Goal: Task Accomplishment & Management: Manage account settings

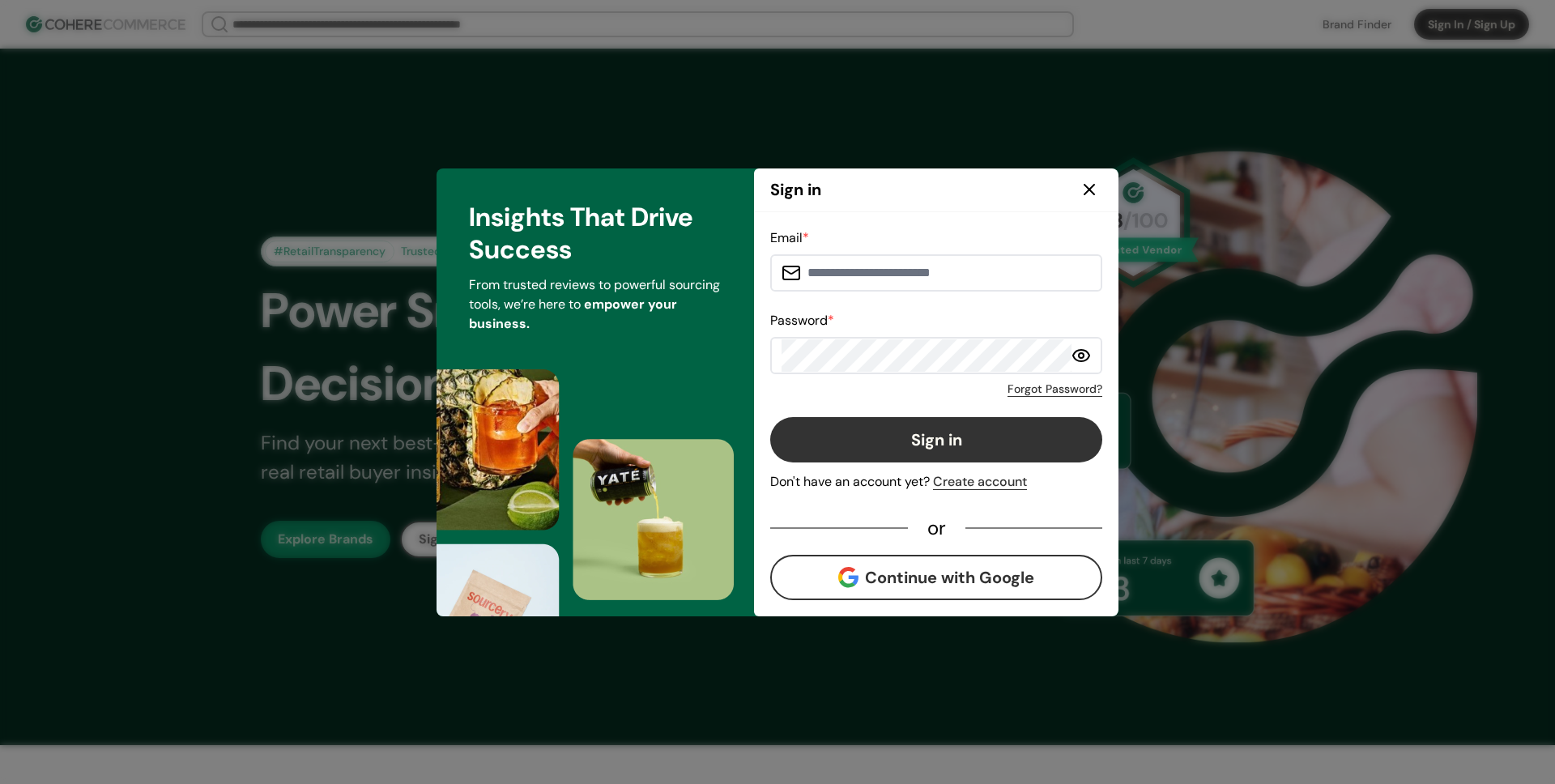
click at [890, 193] on div "Sign in" at bounding box center [936, 190] width 364 height 44
click at [902, 568] on button "Continue with Google" at bounding box center [936, 577] width 332 height 46
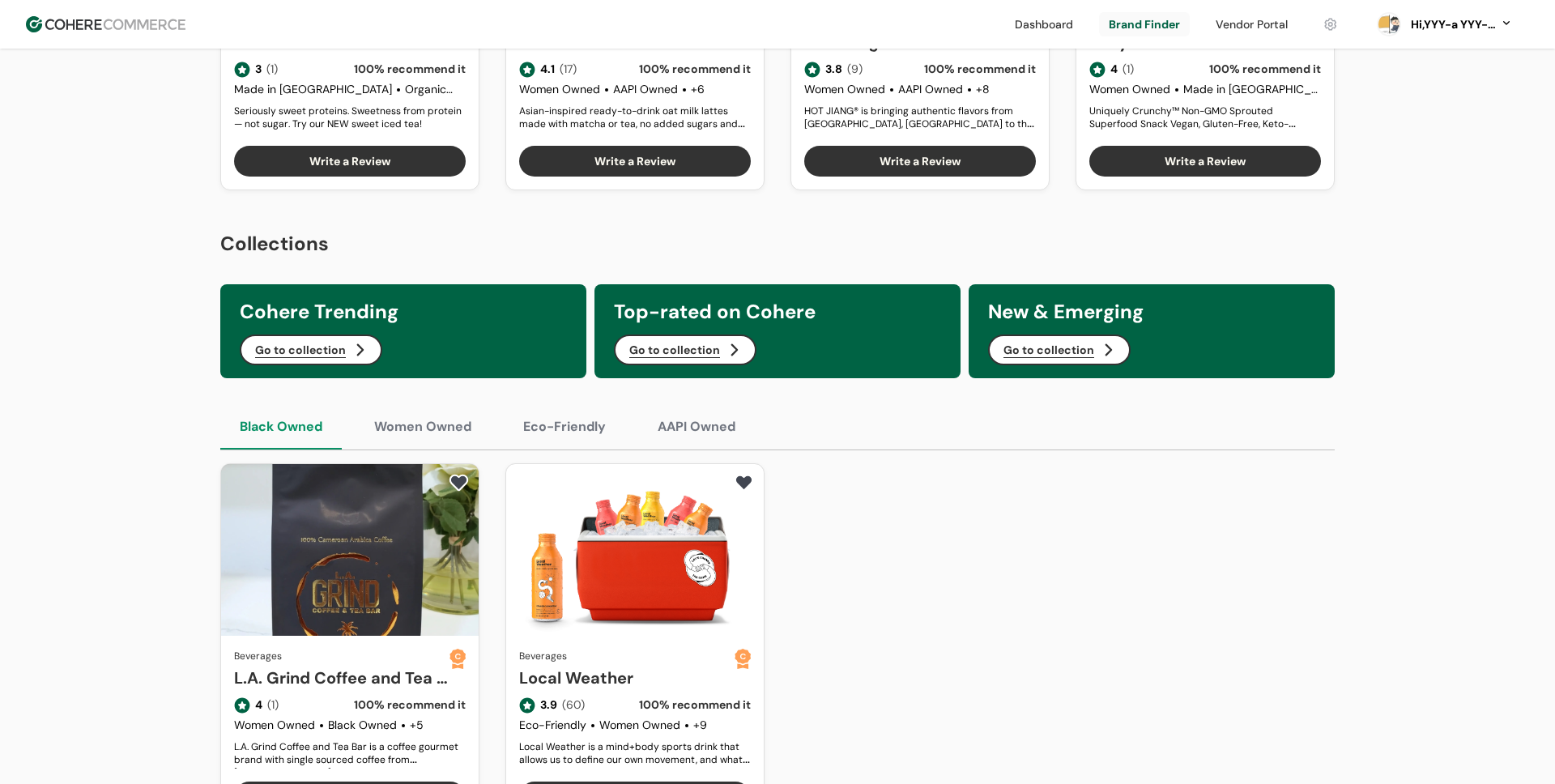
click at [1438, 26] on div "Hi, YYY-a YYY-aa" at bounding box center [1452, 25] width 89 height 17
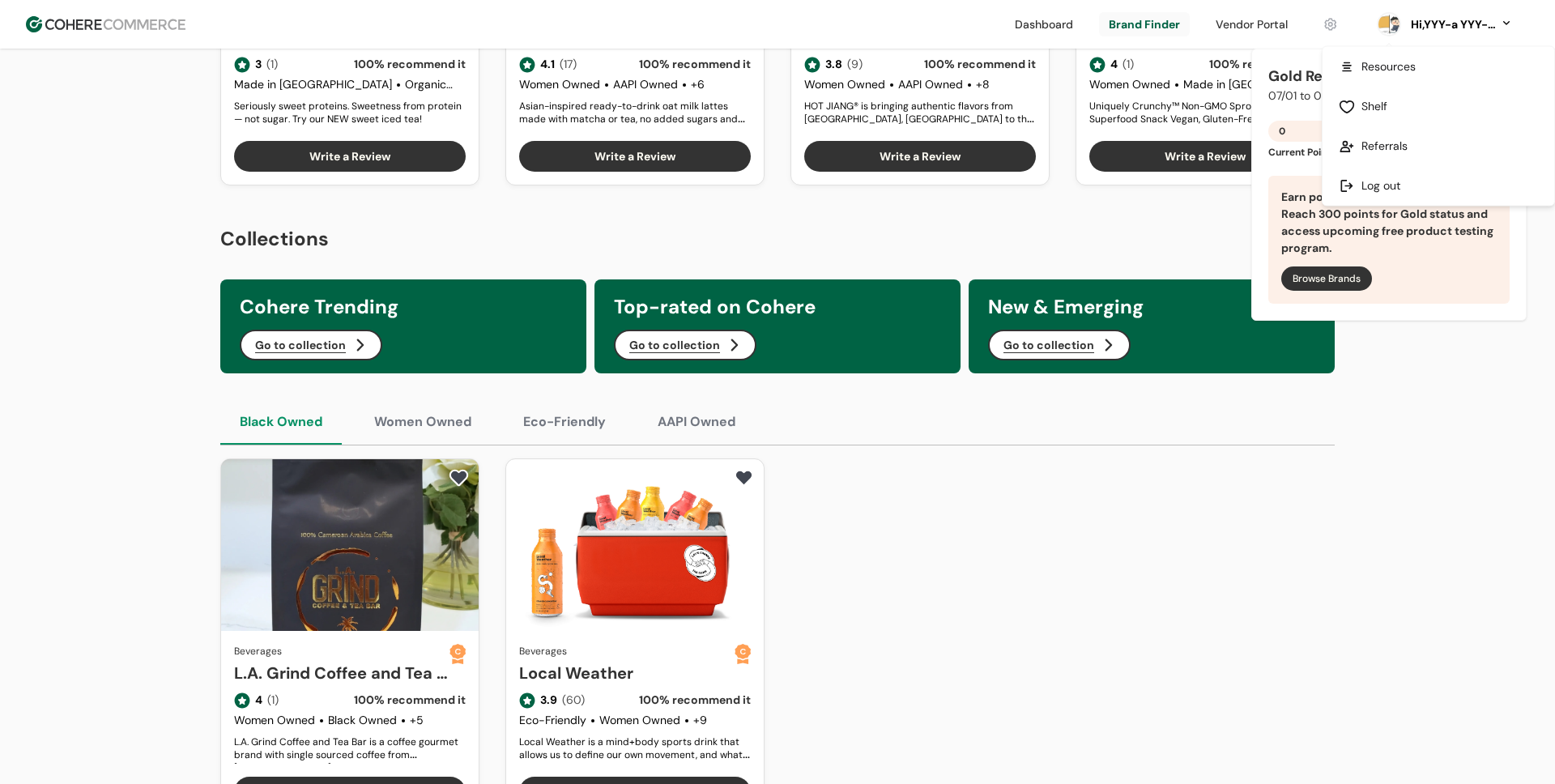
click at [1335, 29] on link at bounding box center [1330, 24] width 34 height 25
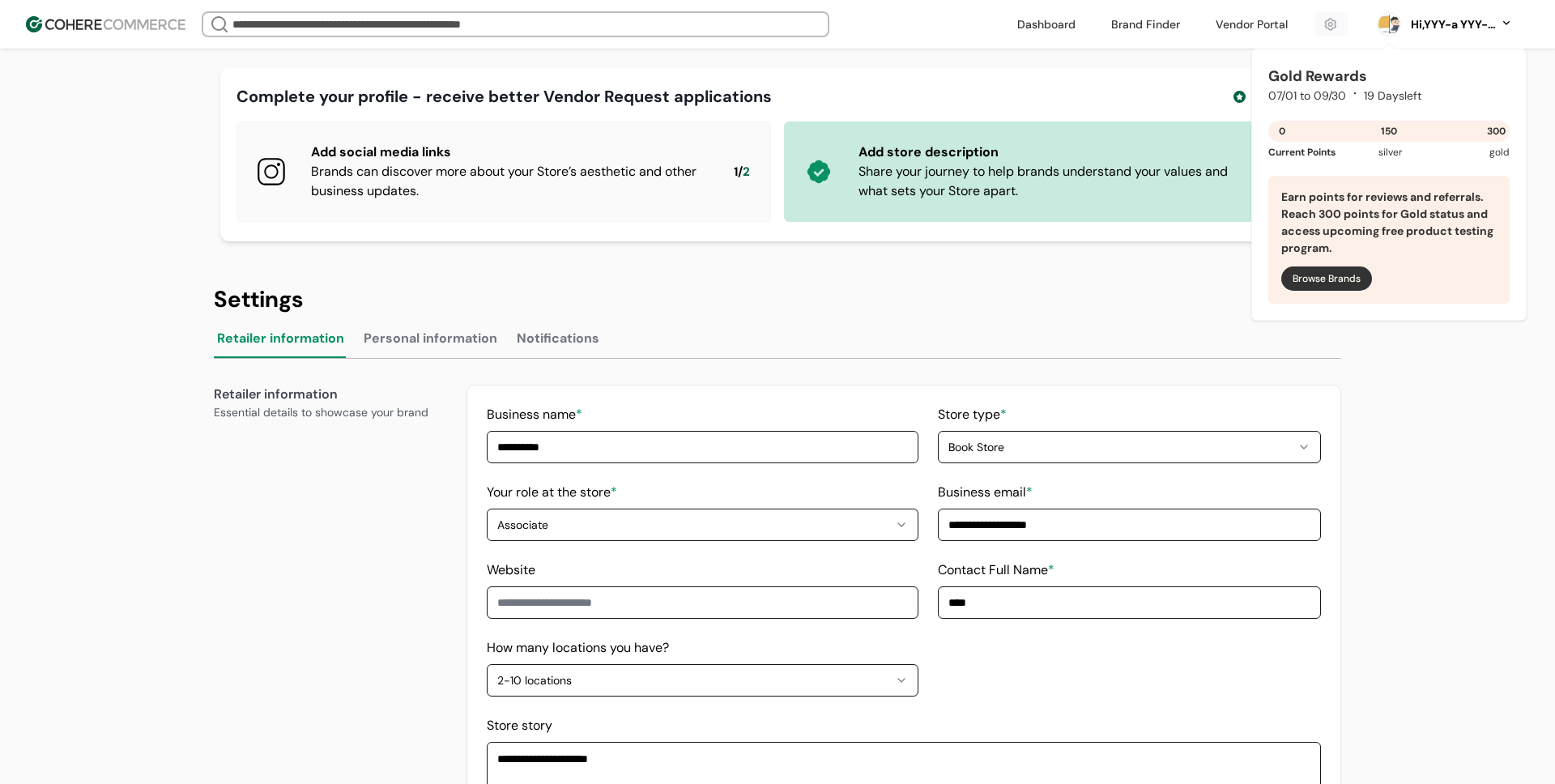
click at [1423, 25] on div "Hi, YYY-a YYY-aa" at bounding box center [1452, 25] width 89 height 17
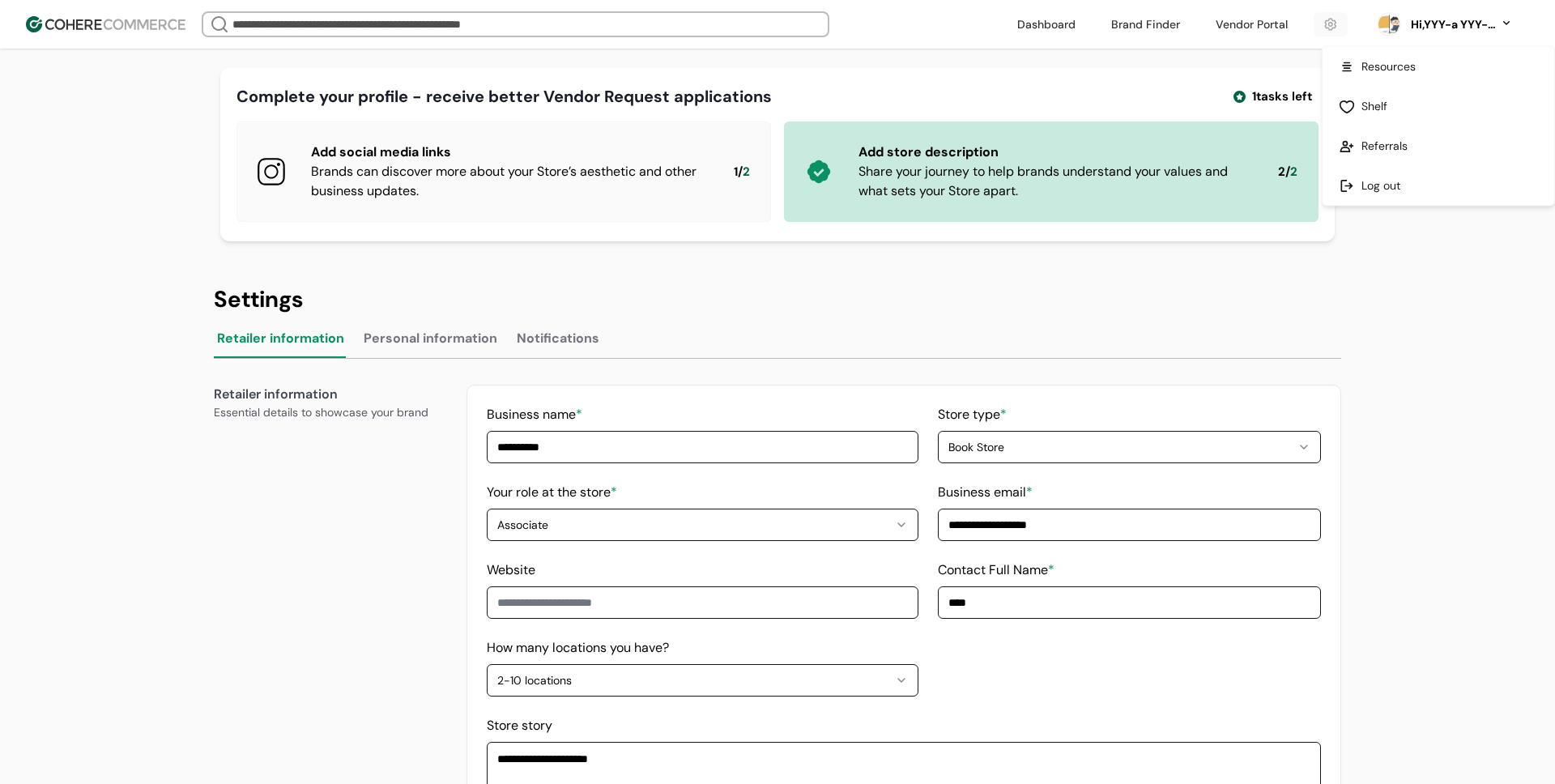
click at [1377, 77] on link at bounding box center [1438, 66] width 232 height 39
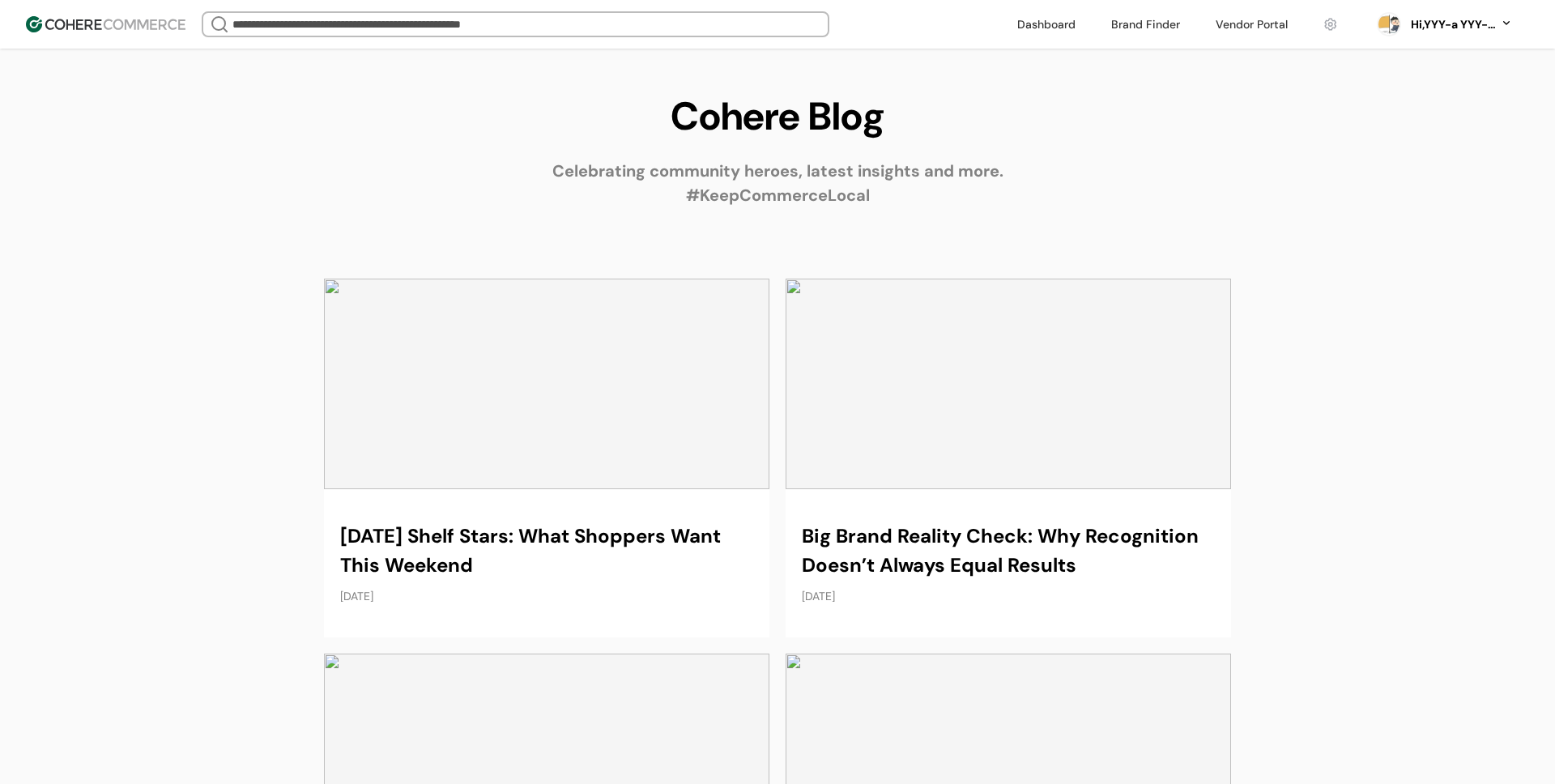
click at [1428, 25] on div "Hi, YYY-a YYY-aa" at bounding box center [1452, 25] width 89 height 17
click at [1333, 26] on link at bounding box center [1330, 24] width 34 height 25
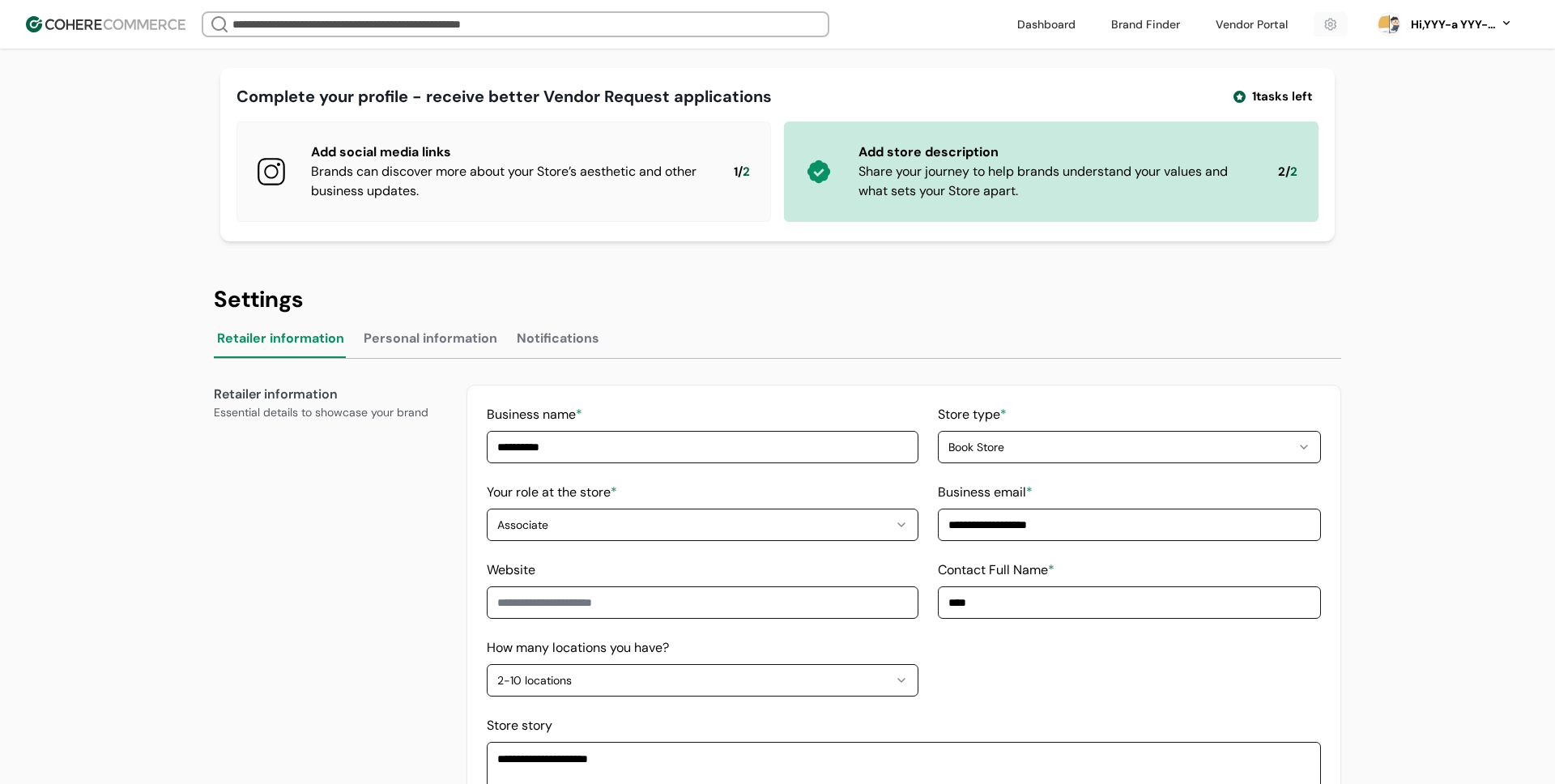
scroll to position [83, 0]
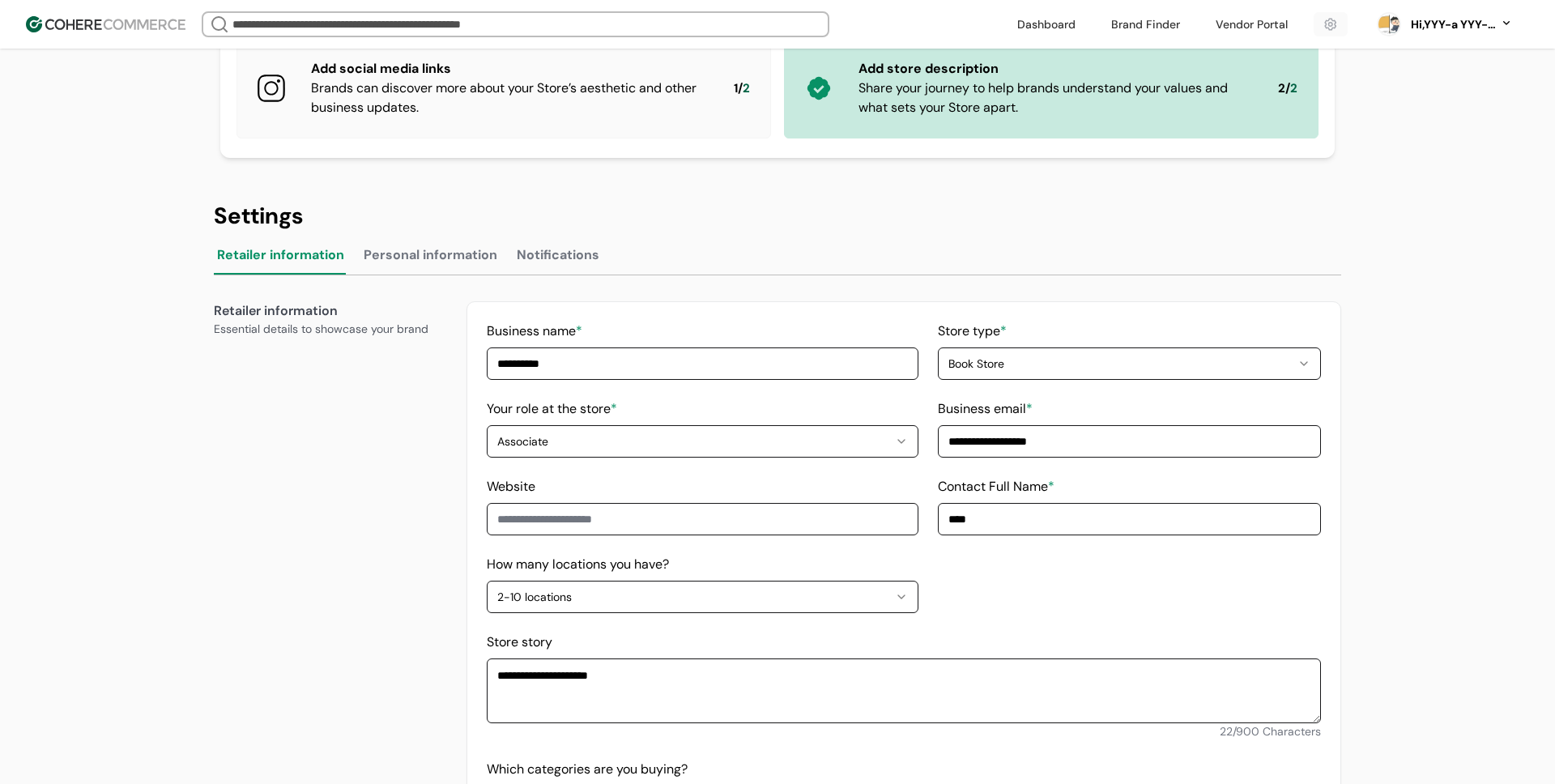
click at [491, 257] on button "Personal information" at bounding box center [430, 258] width 140 height 32
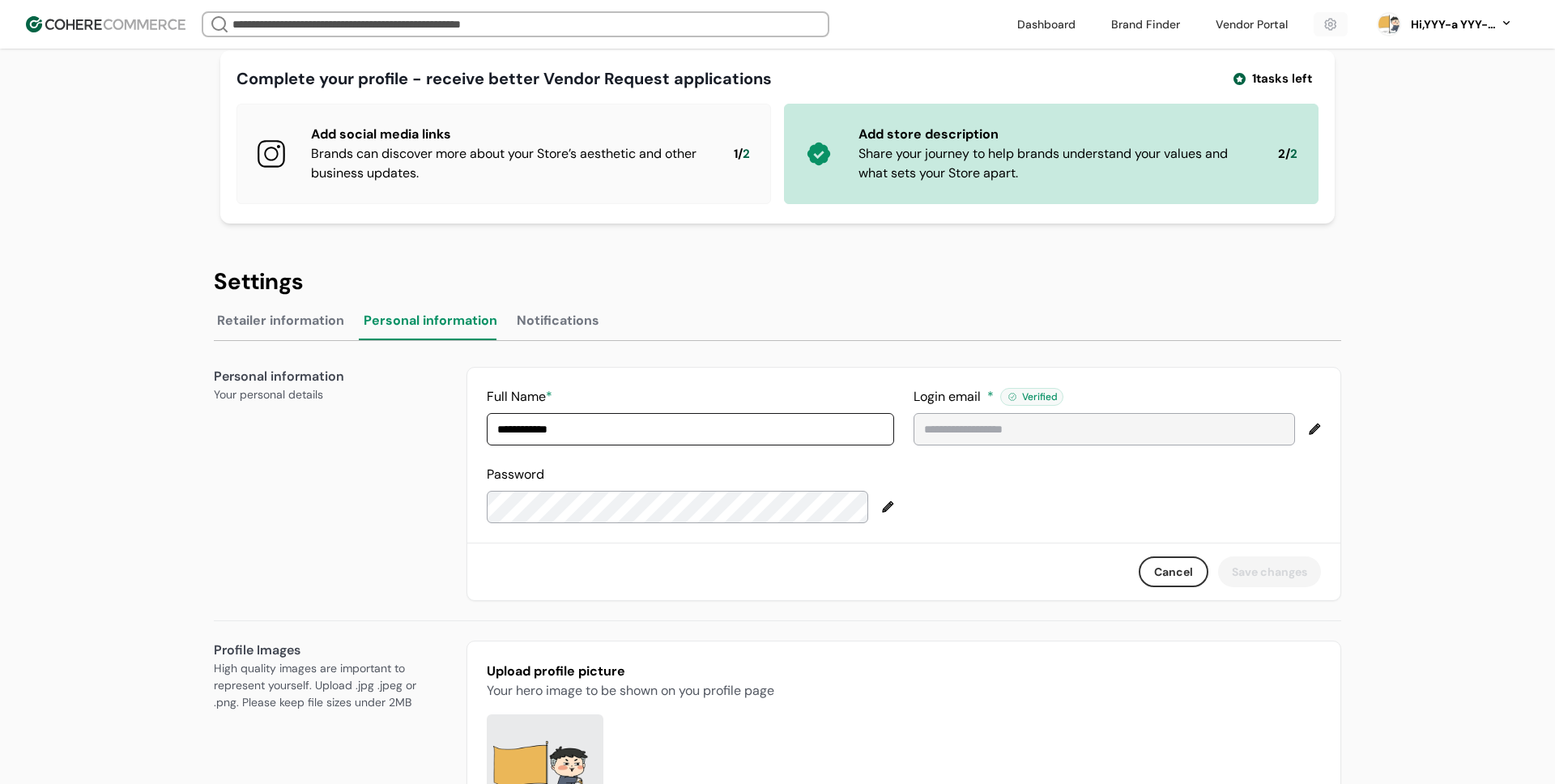
scroll to position [0, 0]
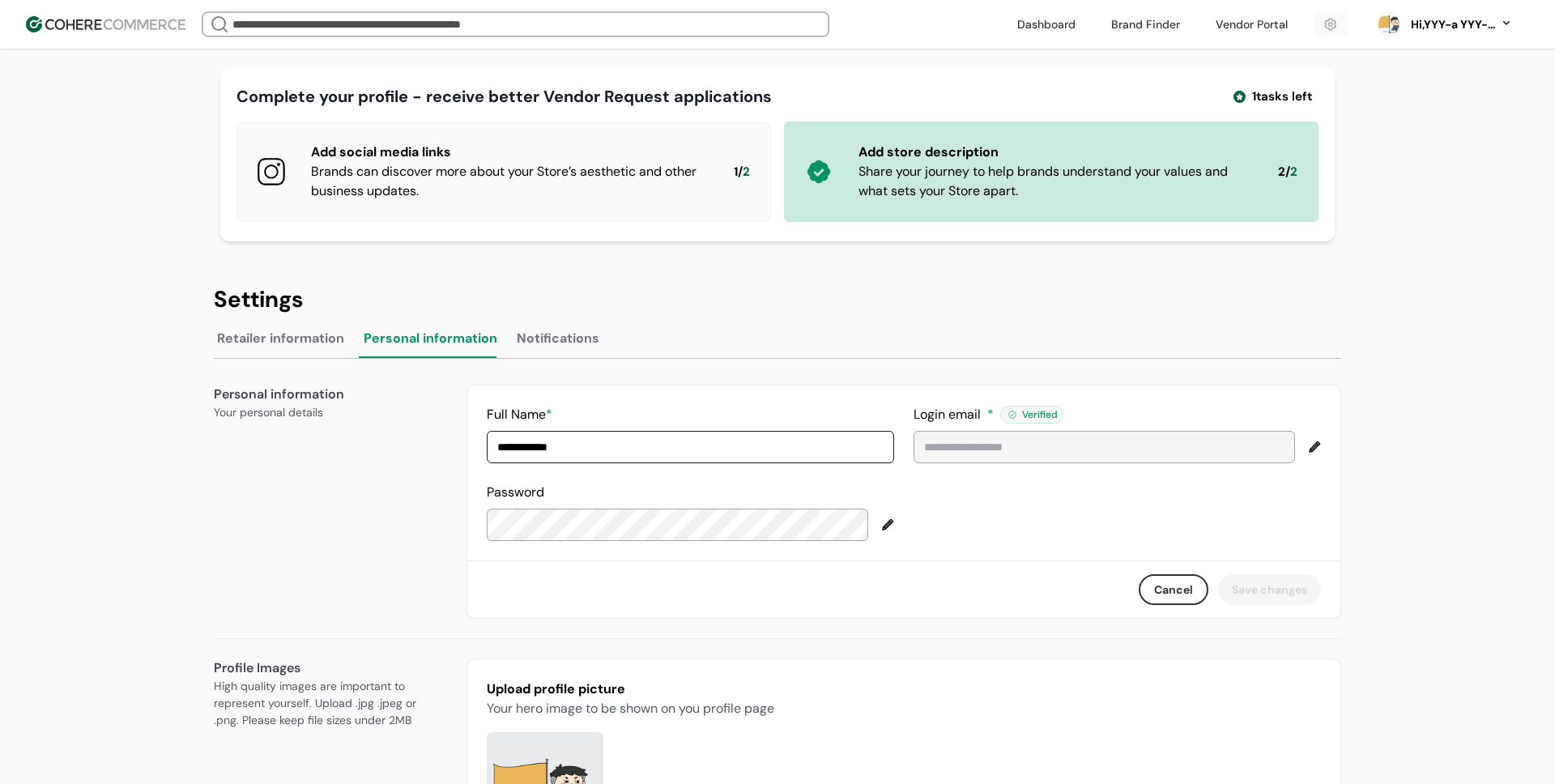
click at [332, 328] on button "Retailer information" at bounding box center [281, 341] width 134 height 32
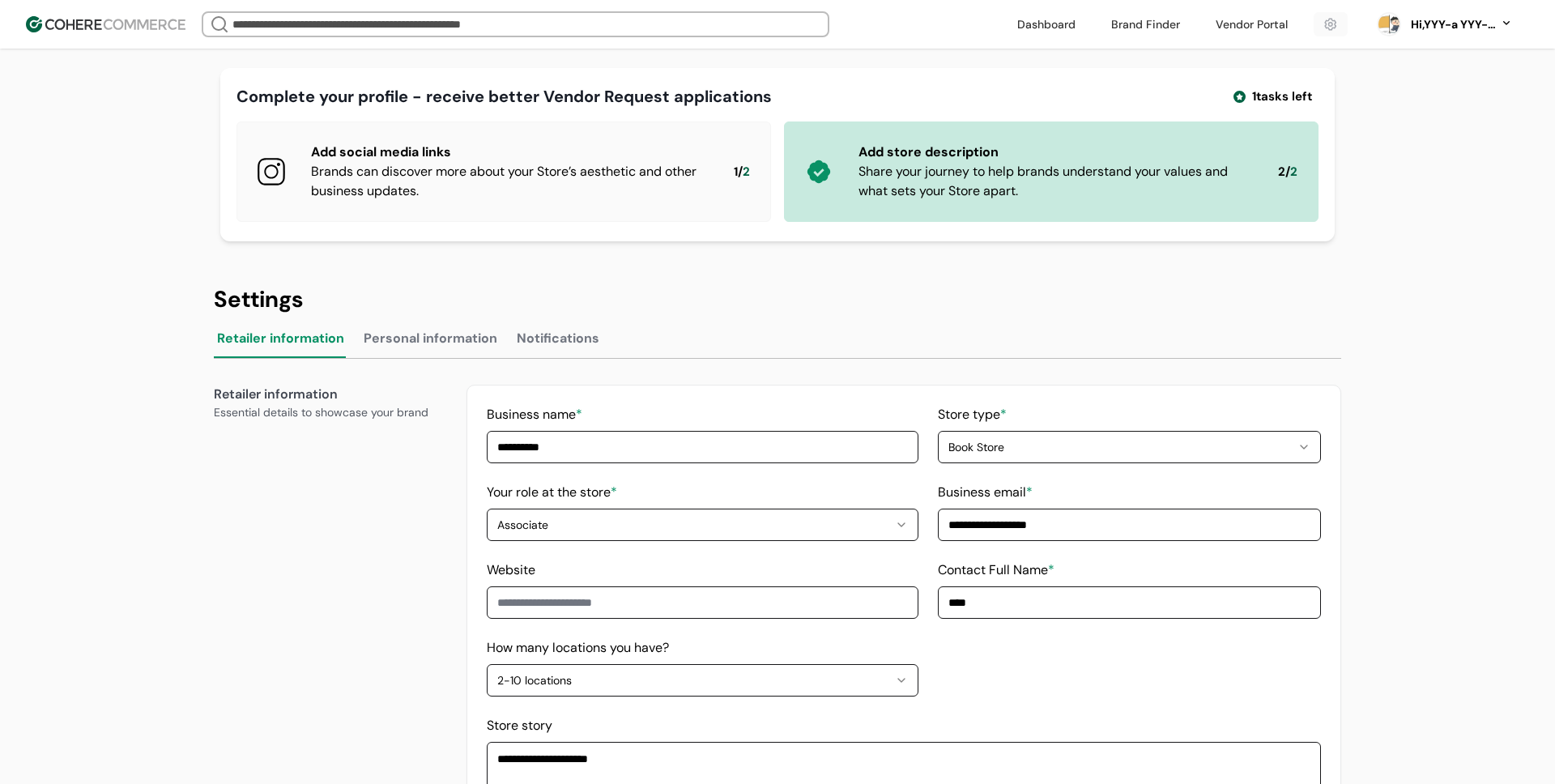
click at [552, 331] on button "Notifications" at bounding box center [557, 341] width 89 height 32
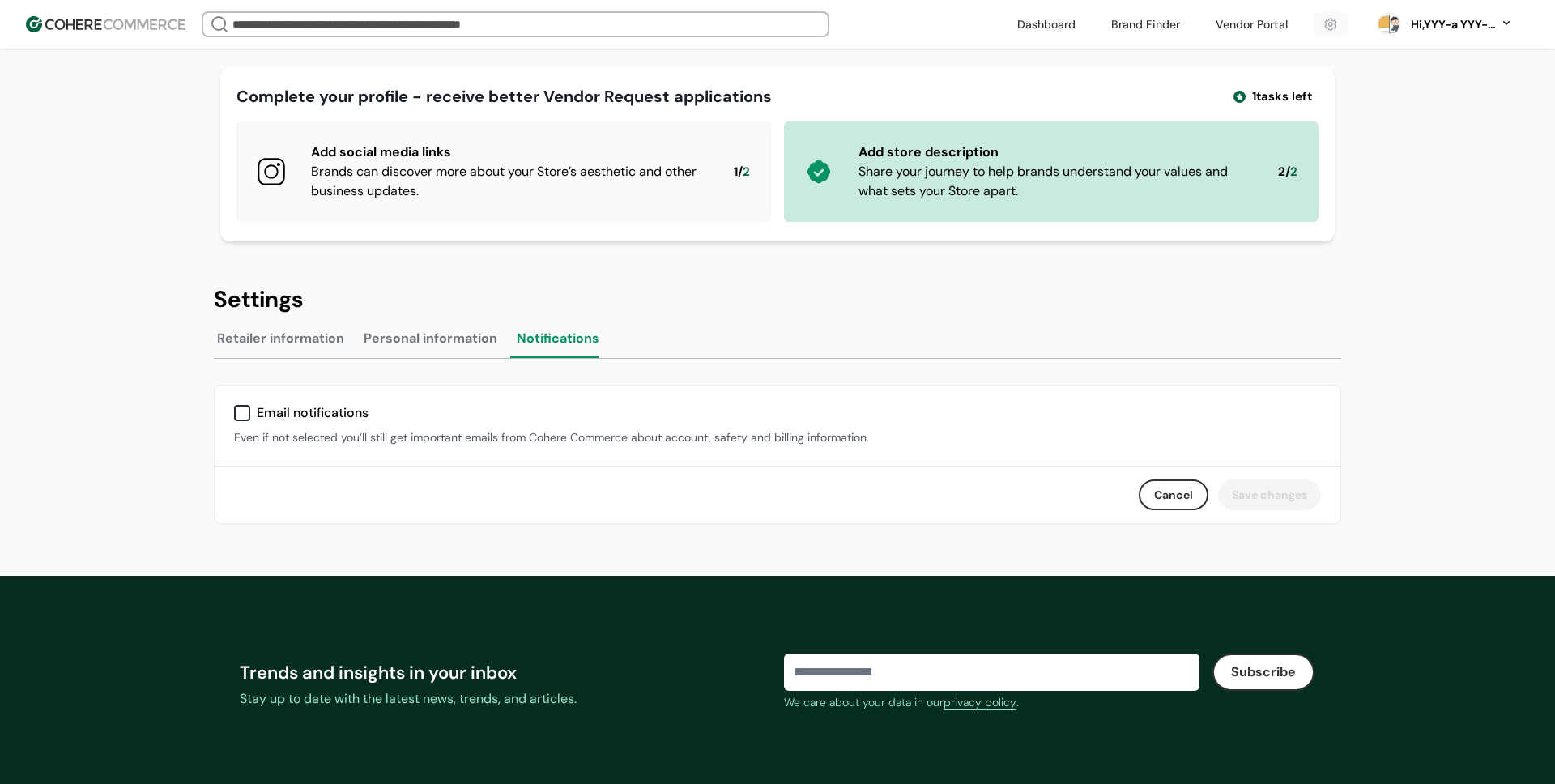
click at [446, 346] on button "Personal information" at bounding box center [430, 341] width 140 height 32
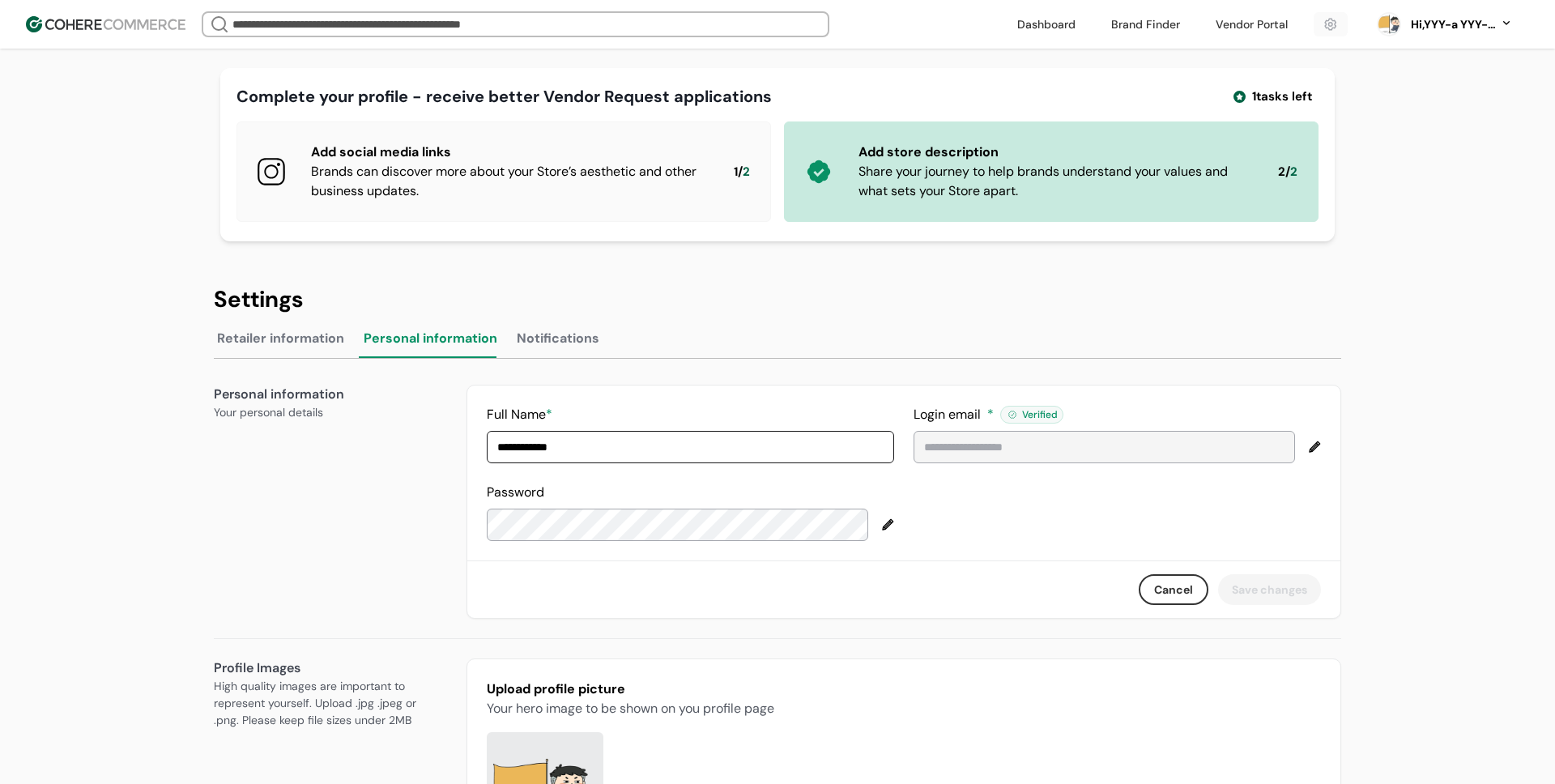
click at [320, 340] on button "Retailer information" at bounding box center [281, 341] width 134 height 32
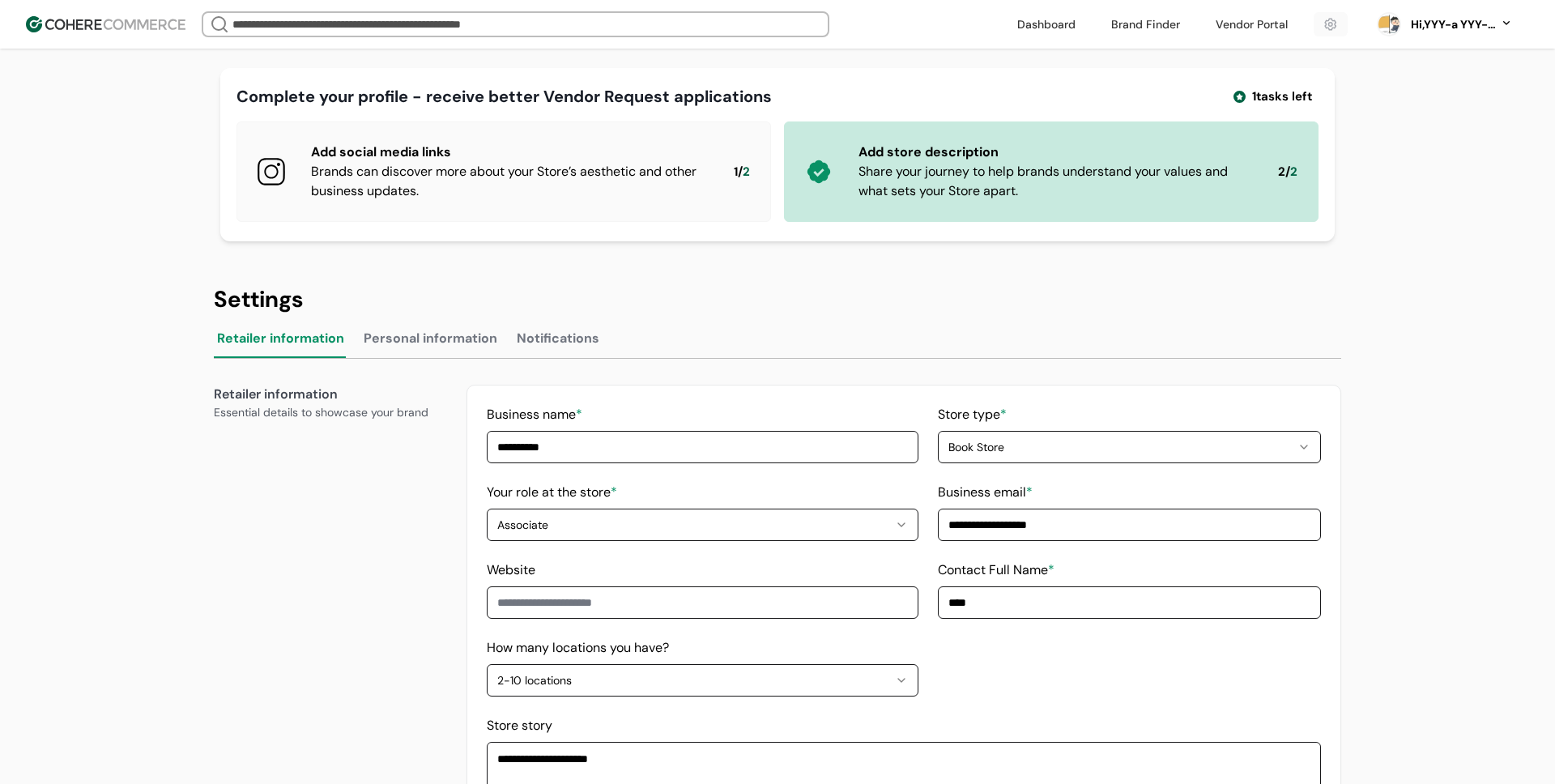
click at [394, 338] on button "Personal information" at bounding box center [430, 341] width 140 height 32
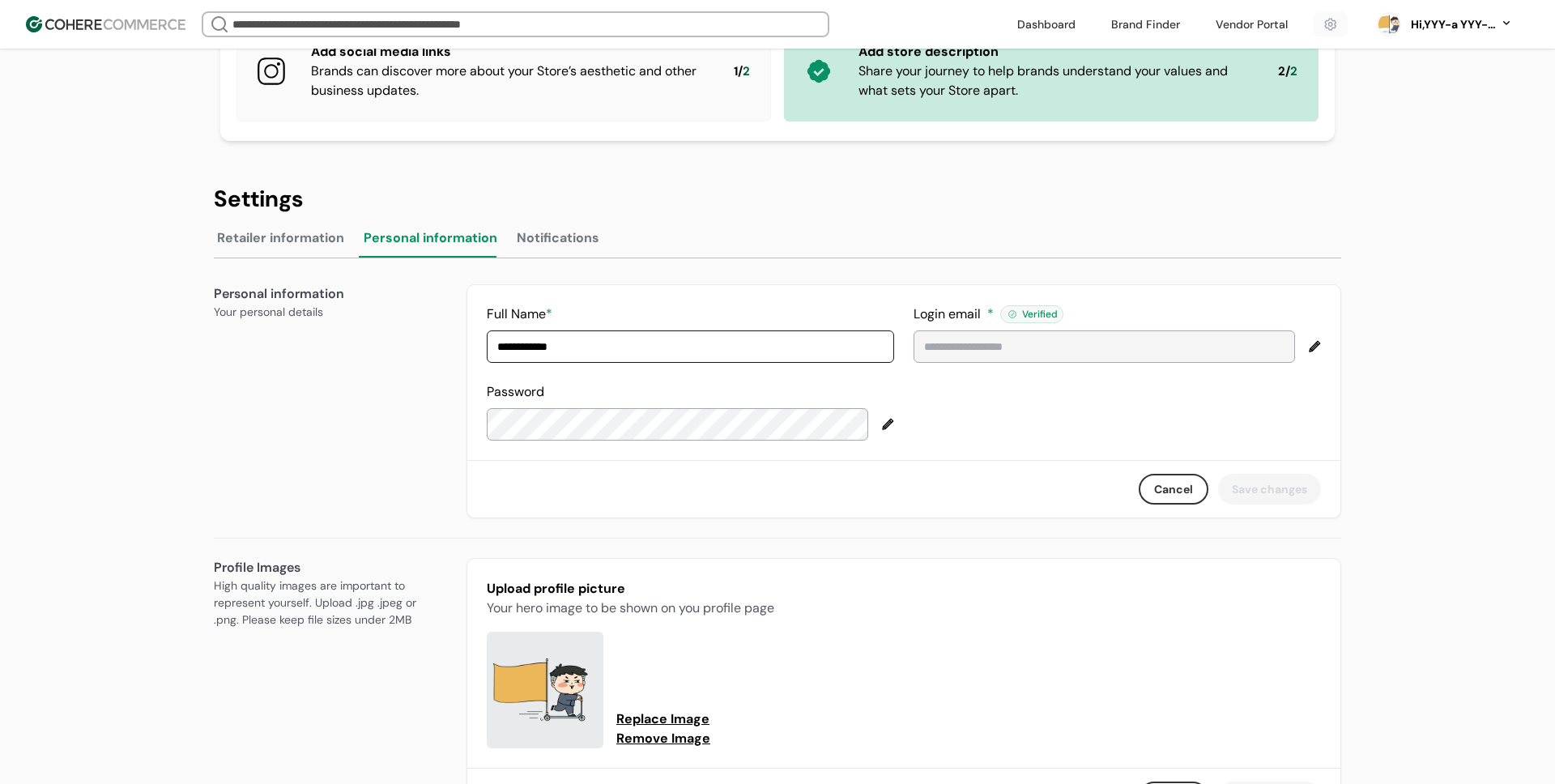
scroll to position [102, 0]
click at [885, 424] on div at bounding box center [888, 422] width 13 height 13
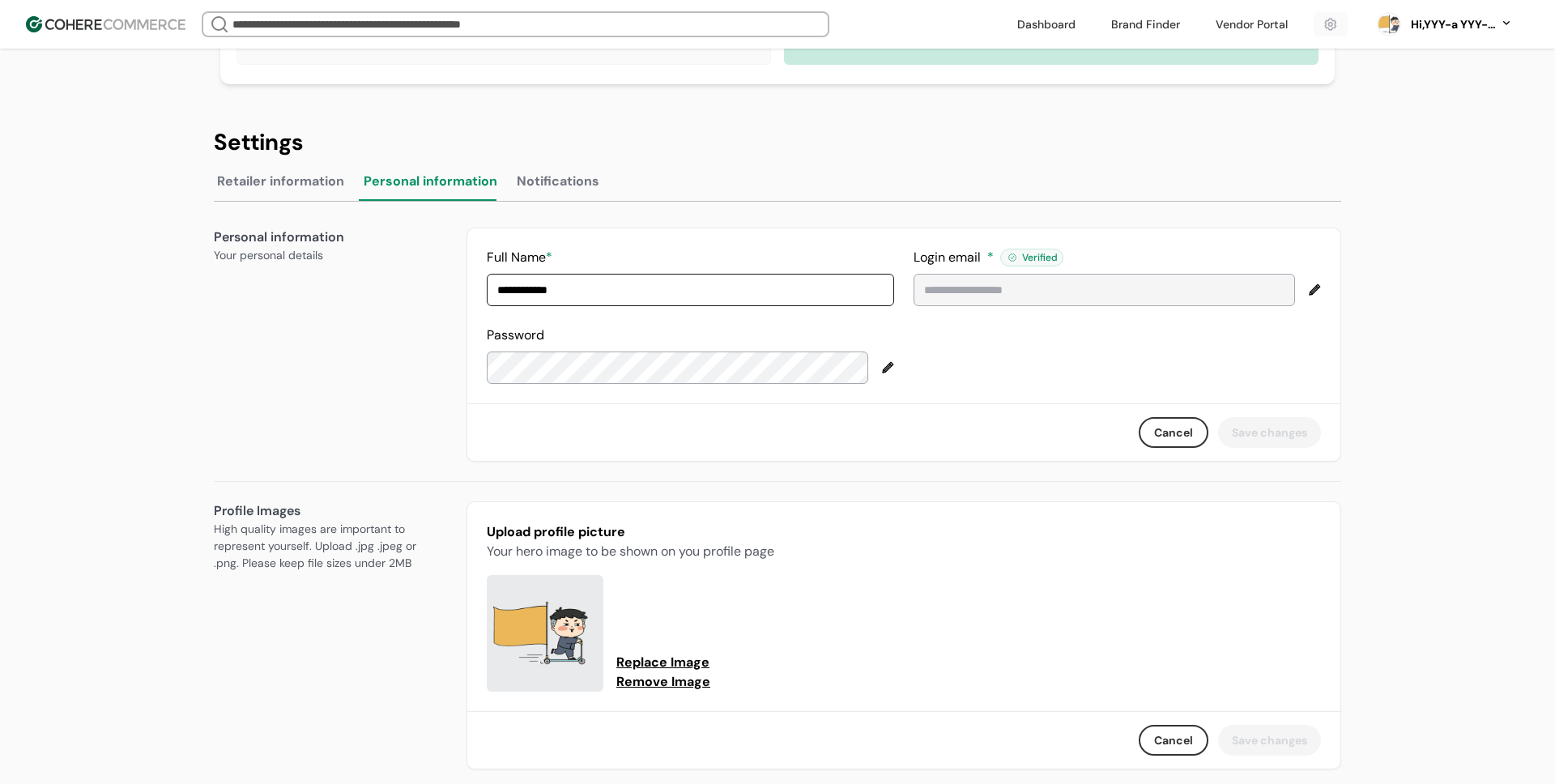
scroll to position [0, 0]
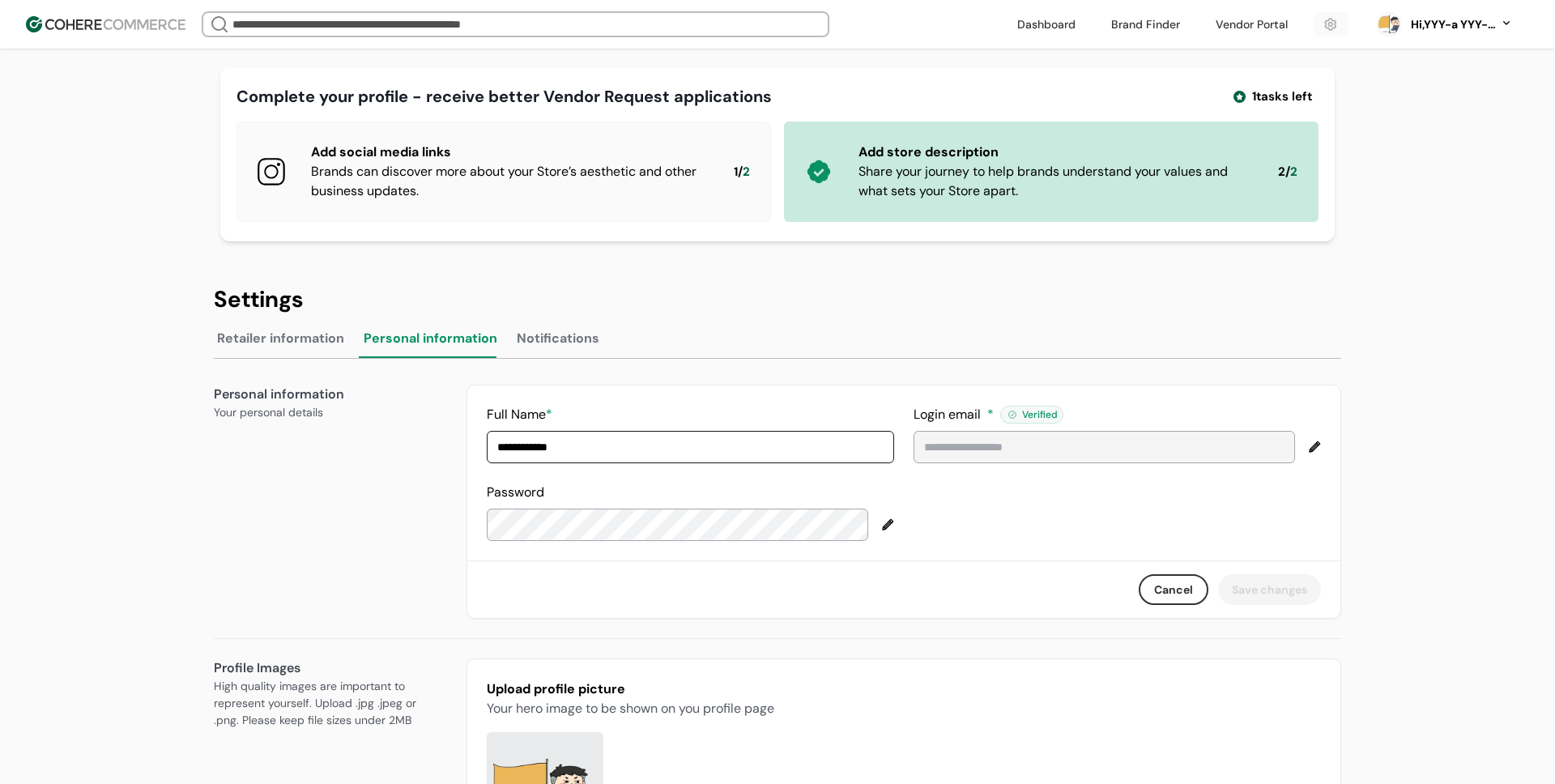
click at [1237, 320] on div "**********" at bounding box center [777, 629] width 1166 height 737
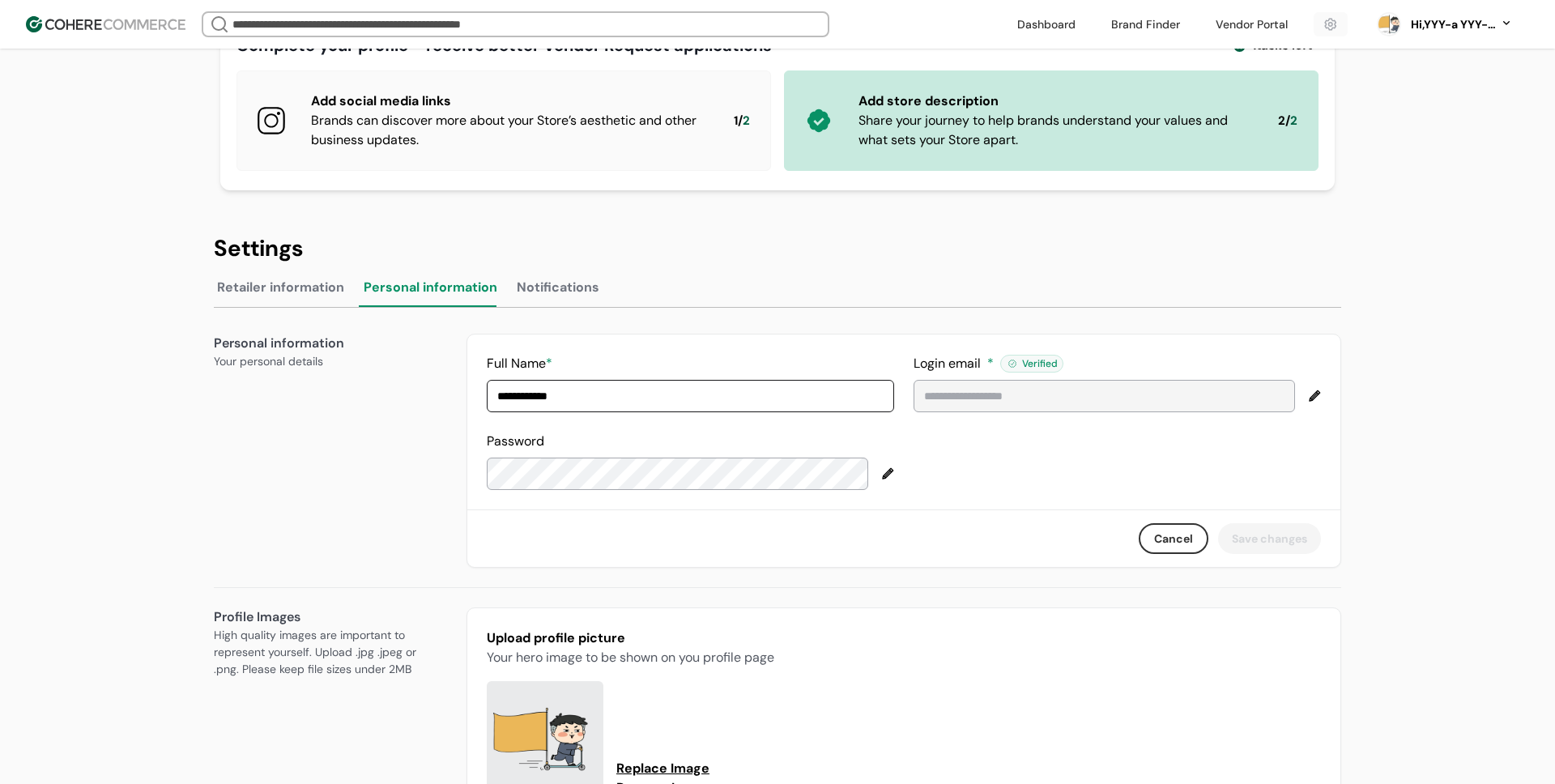
scroll to position [79, 0]
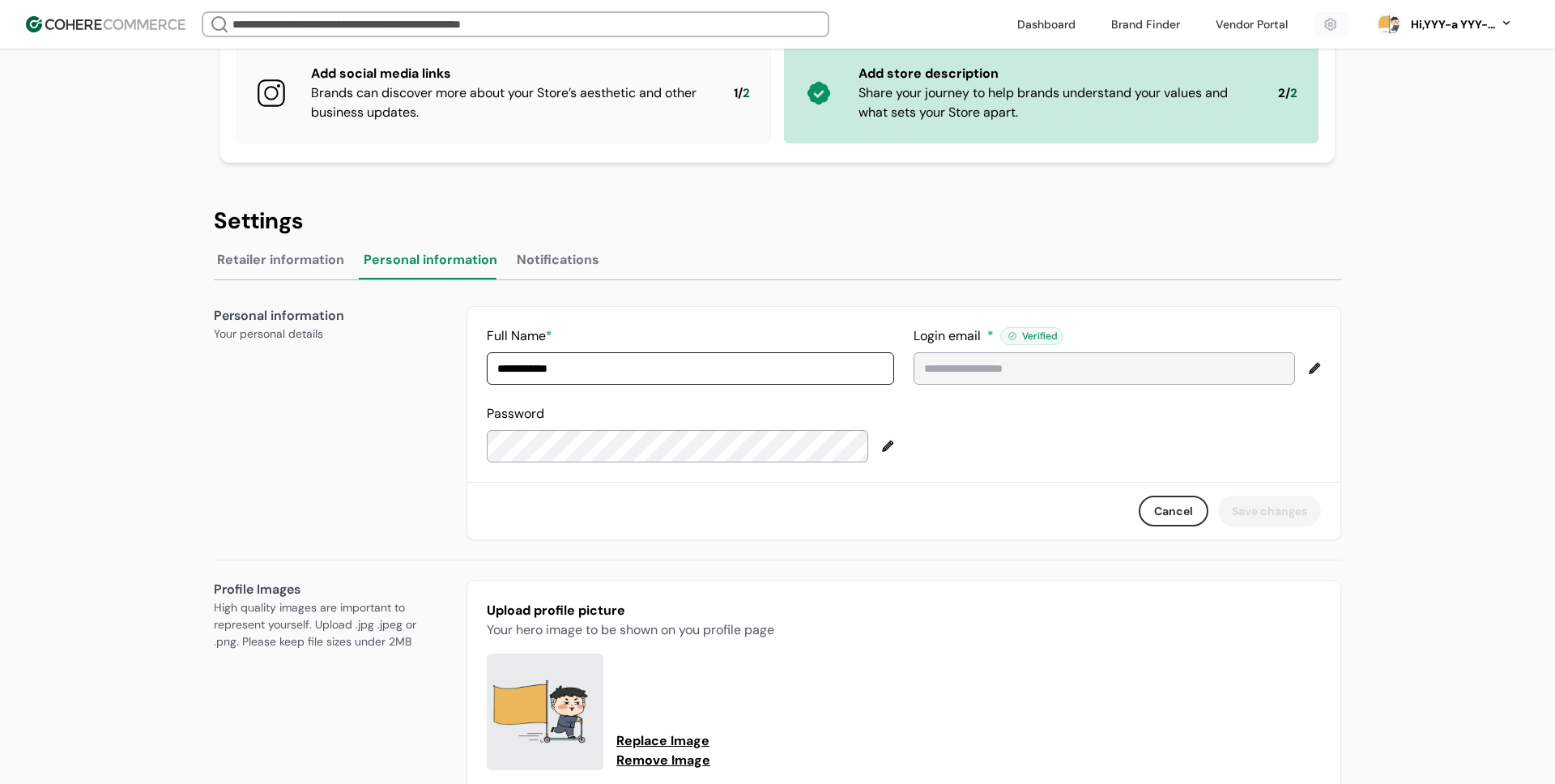
click at [888, 444] on div at bounding box center [888, 446] width 13 height 13
click at [889, 447] on div at bounding box center [888, 446] width 13 height 13
click at [890, 446] on div at bounding box center [888, 446] width 13 height 13
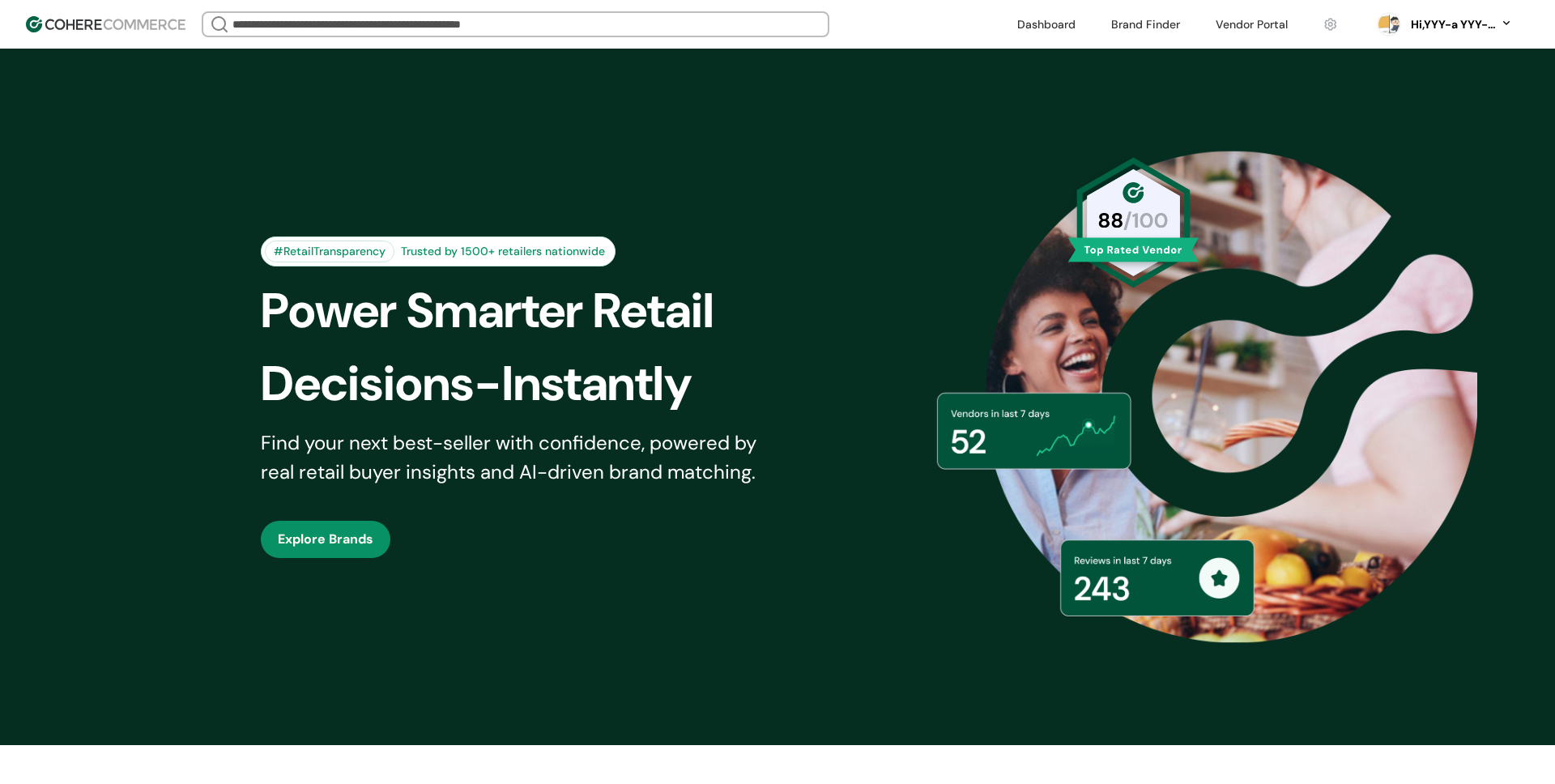
click at [1418, 39] on div "Hi, YYY-a YYY-aa" at bounding box center [1445, 24] width 168 height 40
click at [1448, 14] on div "Hi, YYY-a YYY-aa" at bounding box center [1445, 24] width 168 height 40
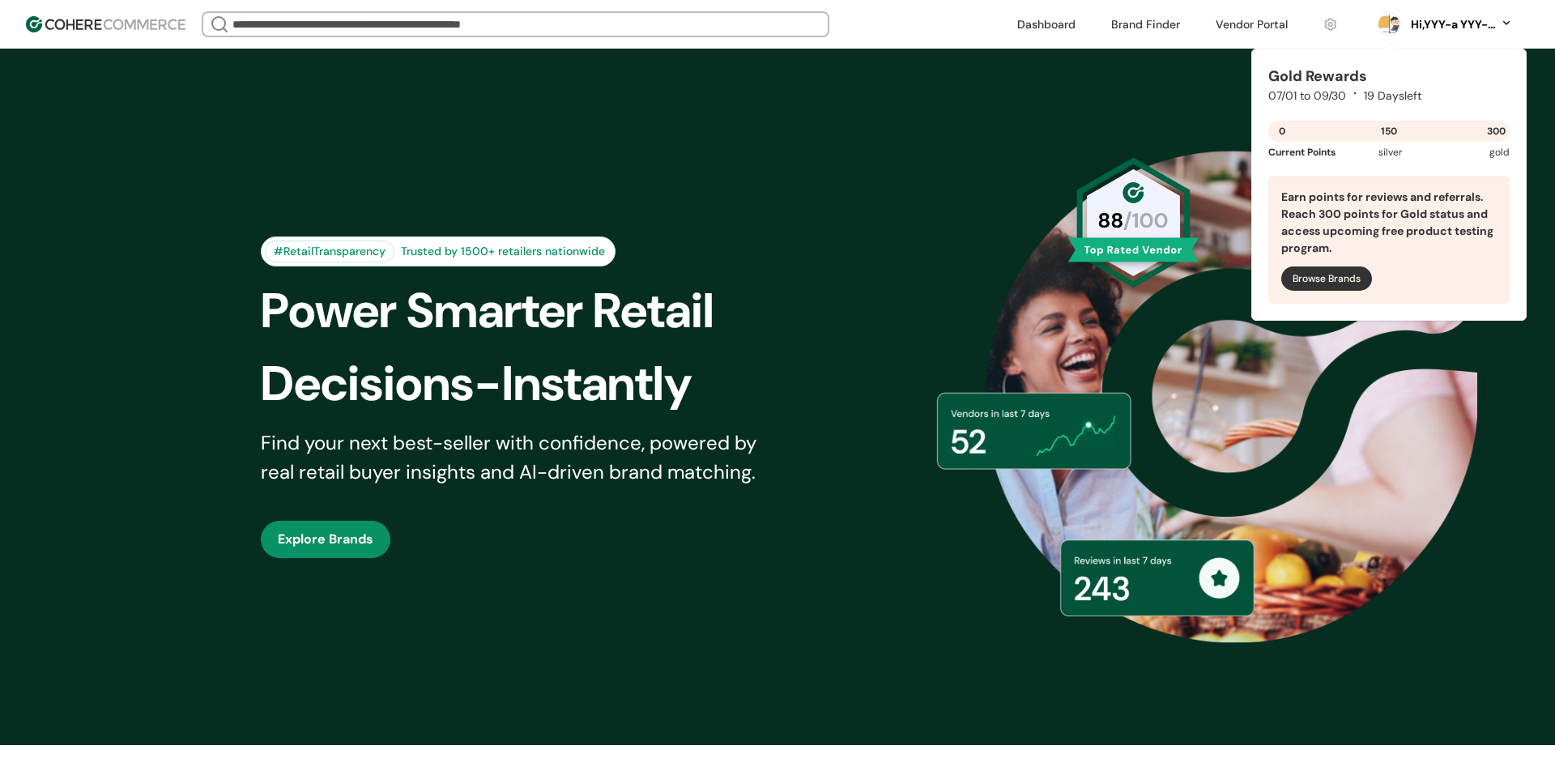
click at [1416, 19] on div "Hi, YYY-a YYY-aa" at bounding box center [1452, 25] width 89 height 17
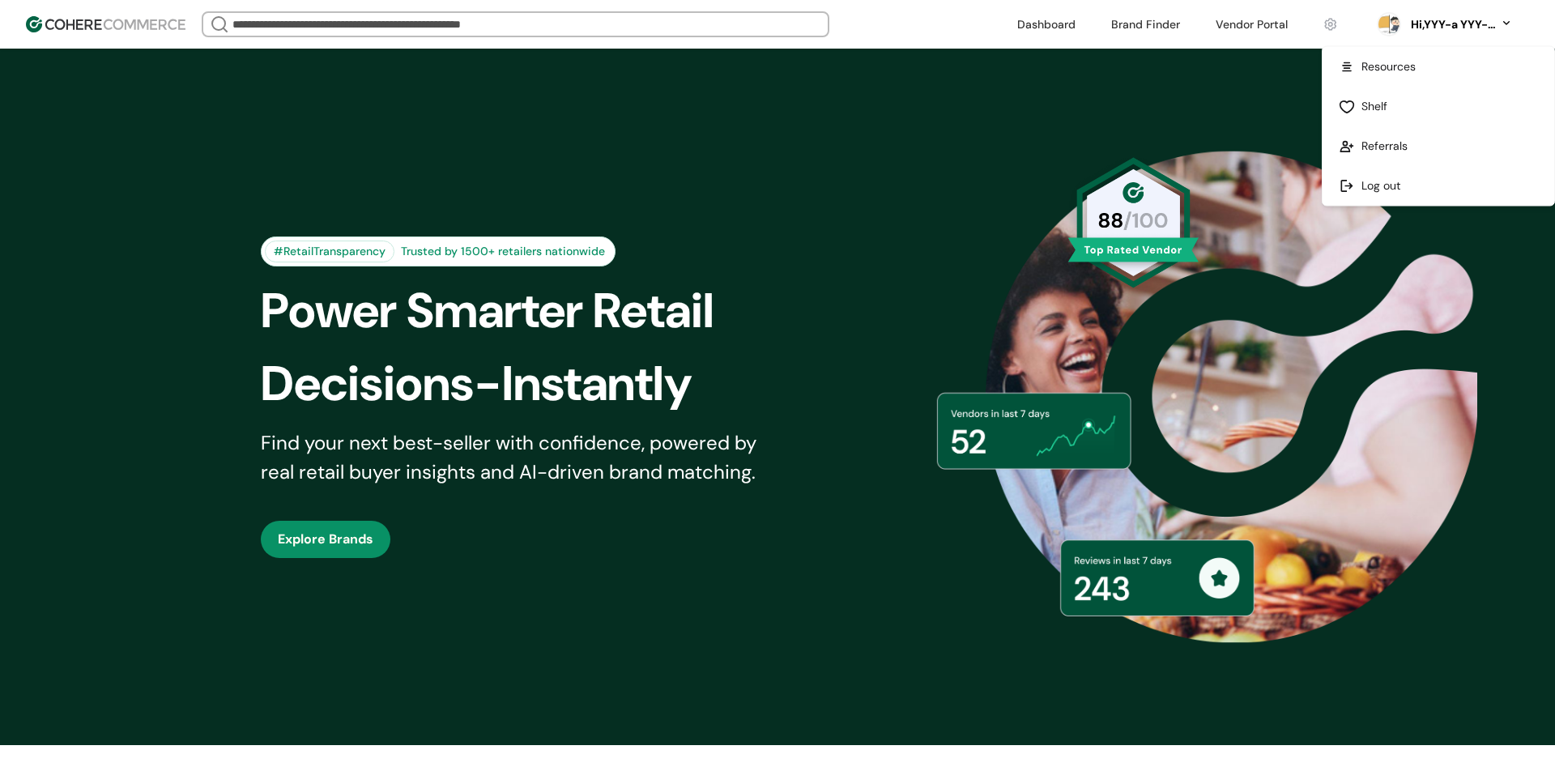
click at [1391, 173] on link at bounding box center [1438, 185] width 232 height 39
